Goal: Find specific page/section: Find specific page/section

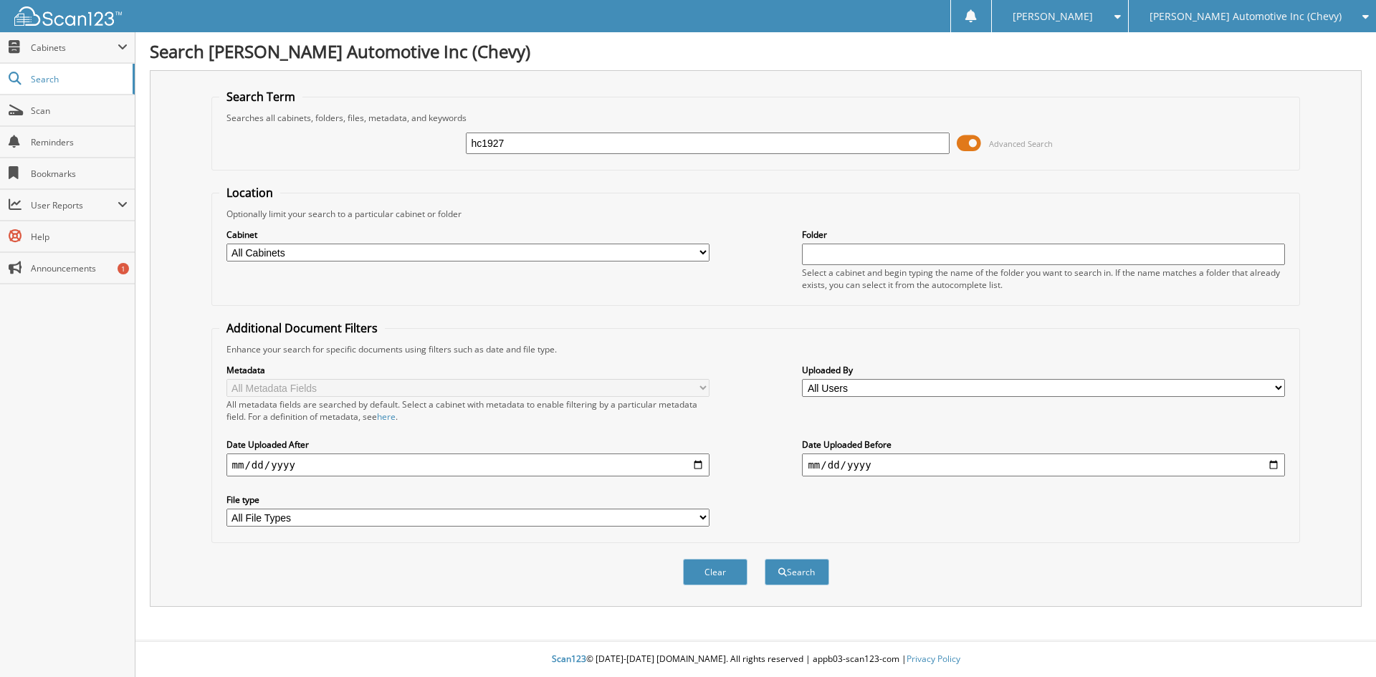
type input "hc1927"
click at [764, 559] on button "Search" at bounding box center [796, 572] width 64 height 27
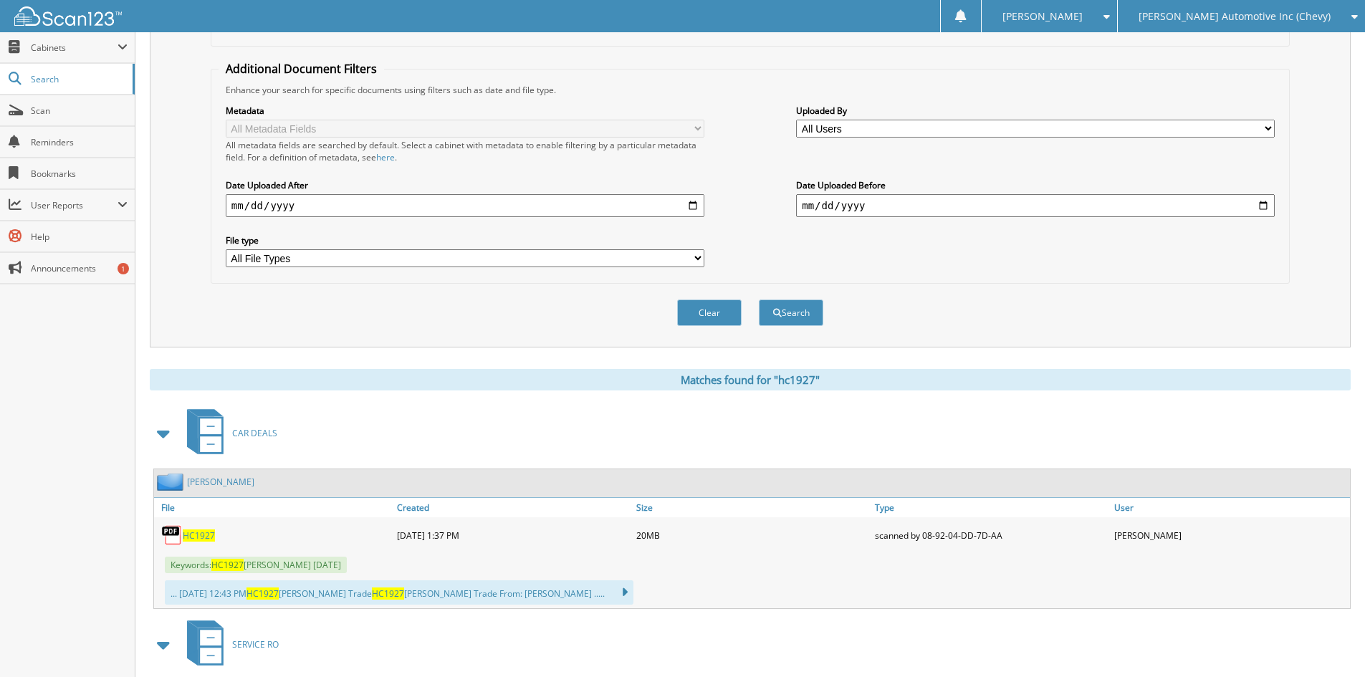
scroll to position [358, 0]
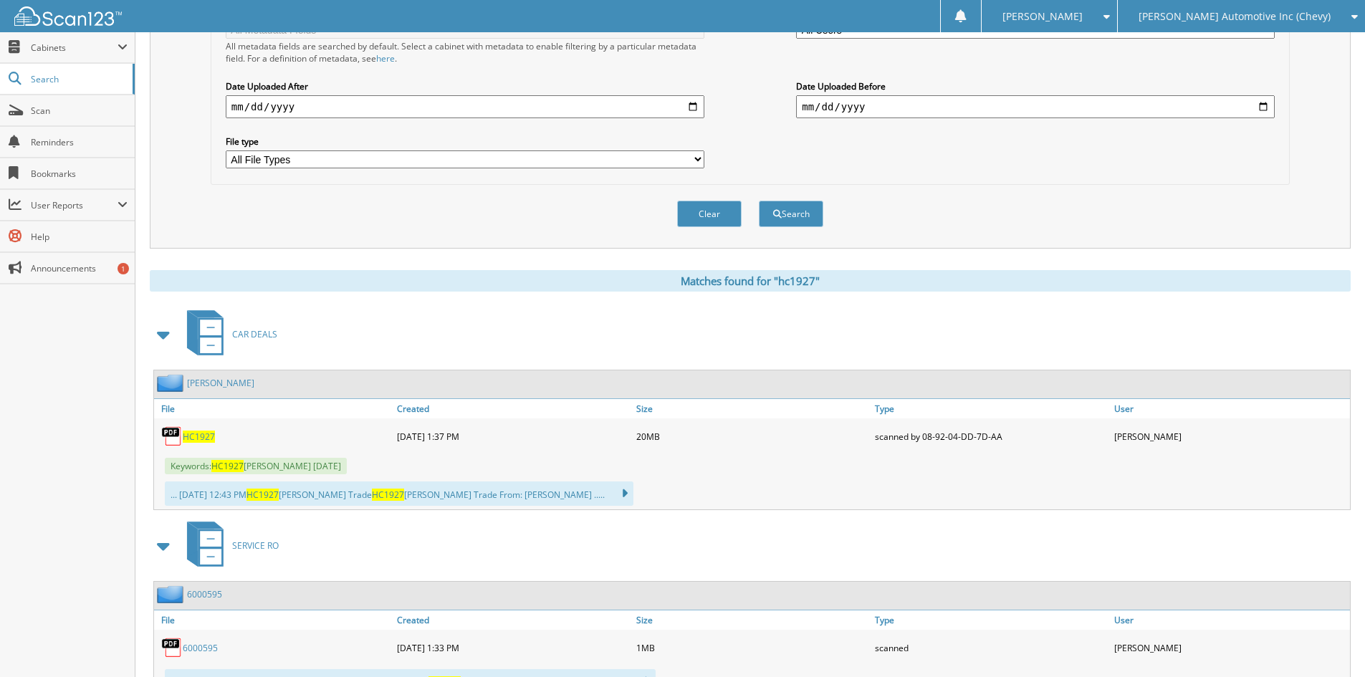
click at [200, 440] on span "HC1927" at bounding box center [199, 437] width 32 height 12
click at [210, 442] on span "HC1927" at bounding box center [199, 437] width 32 height 12
